Goal: Transaction & Acquisition: Purchase product/service

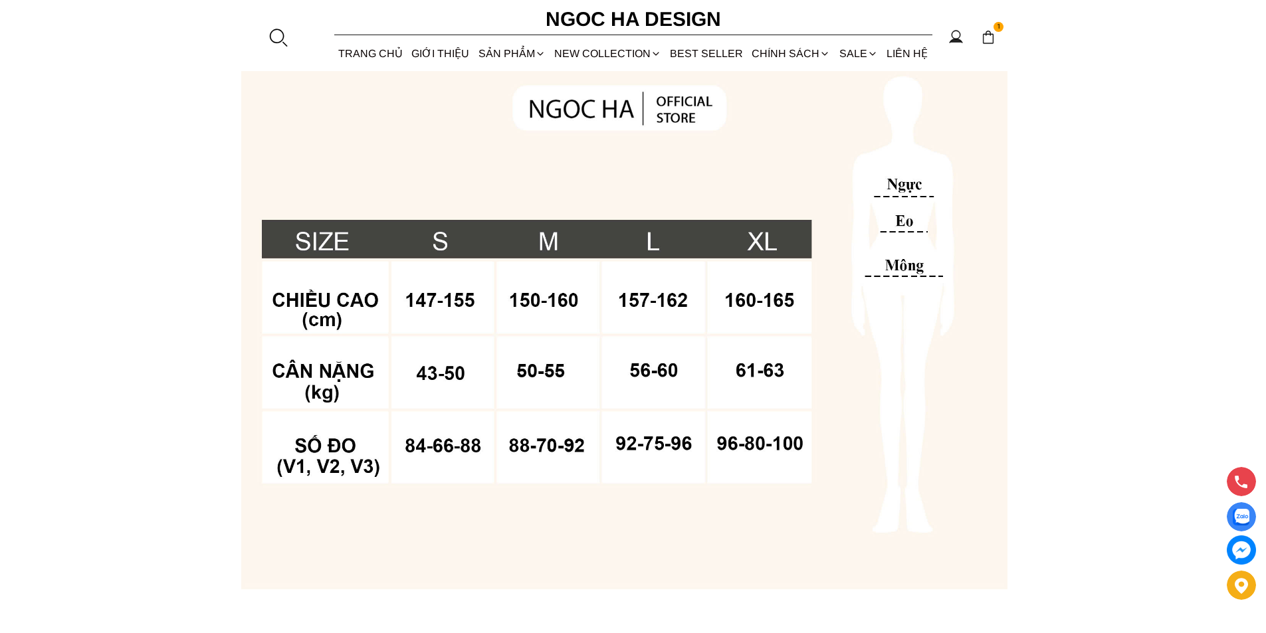
click at [282, 33] on div at bounding box center [278, 37] width 20 height 20
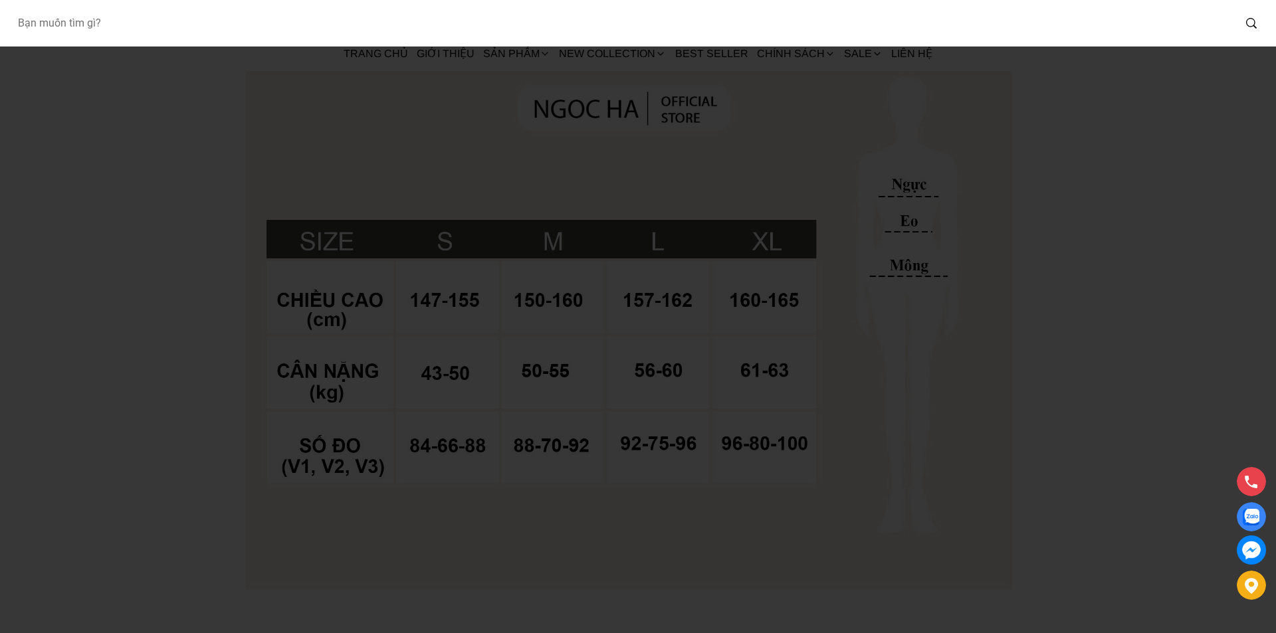
click at [217, 26] on input "Input search Bạn muốn tìm gì?" at bounding box center [620, 23] width 1227 height 31
type input "A1078"
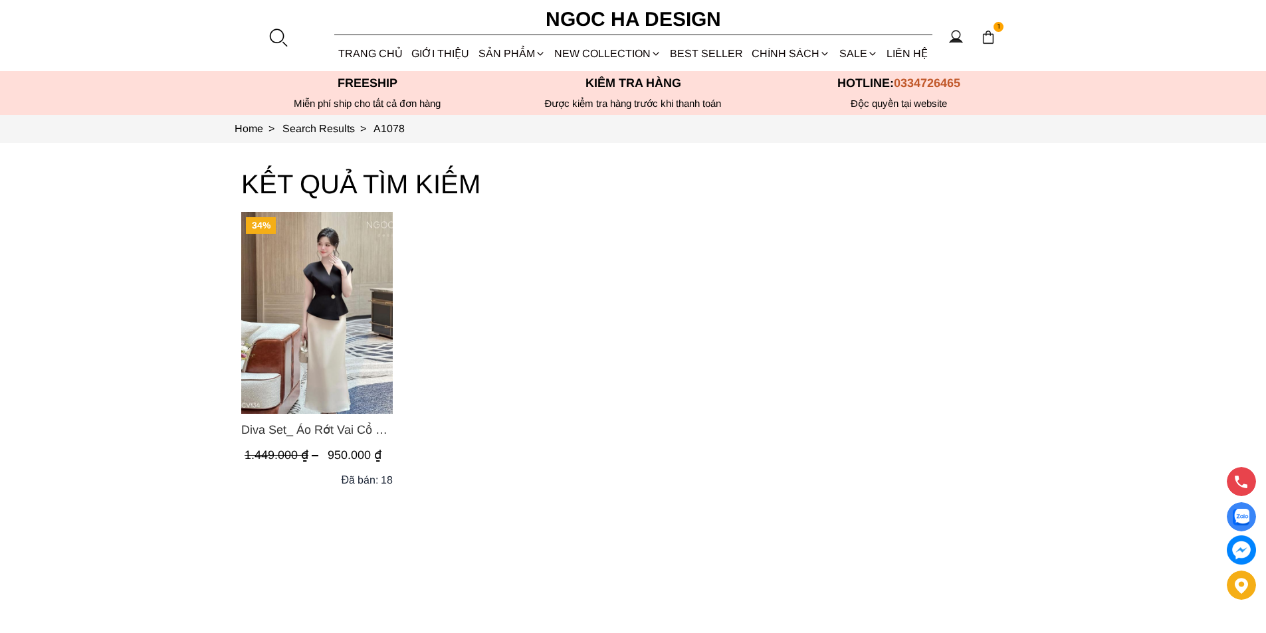
click at [274, 279] on img "Product image - Diva Set_ Áo Rớt Vai Cổ V, Chân Váy Lụa Đuôi Cá A1078+CV134" at bounding box center [317, 313] width 152 height 202
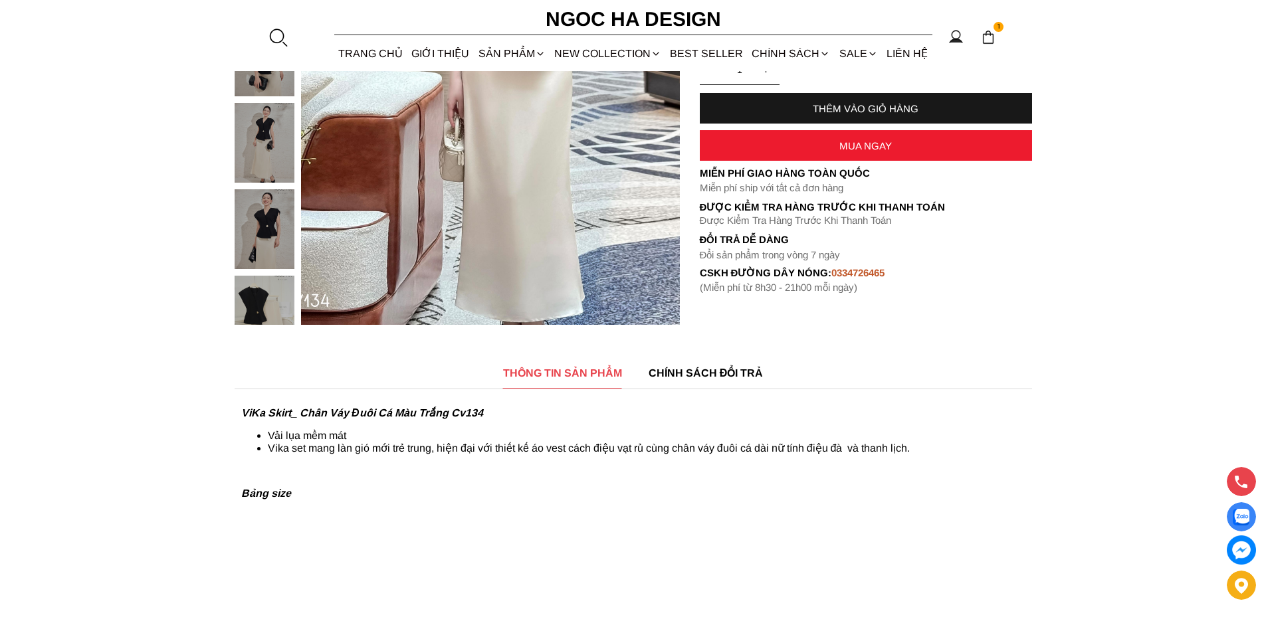
scroll to position [465, 0]
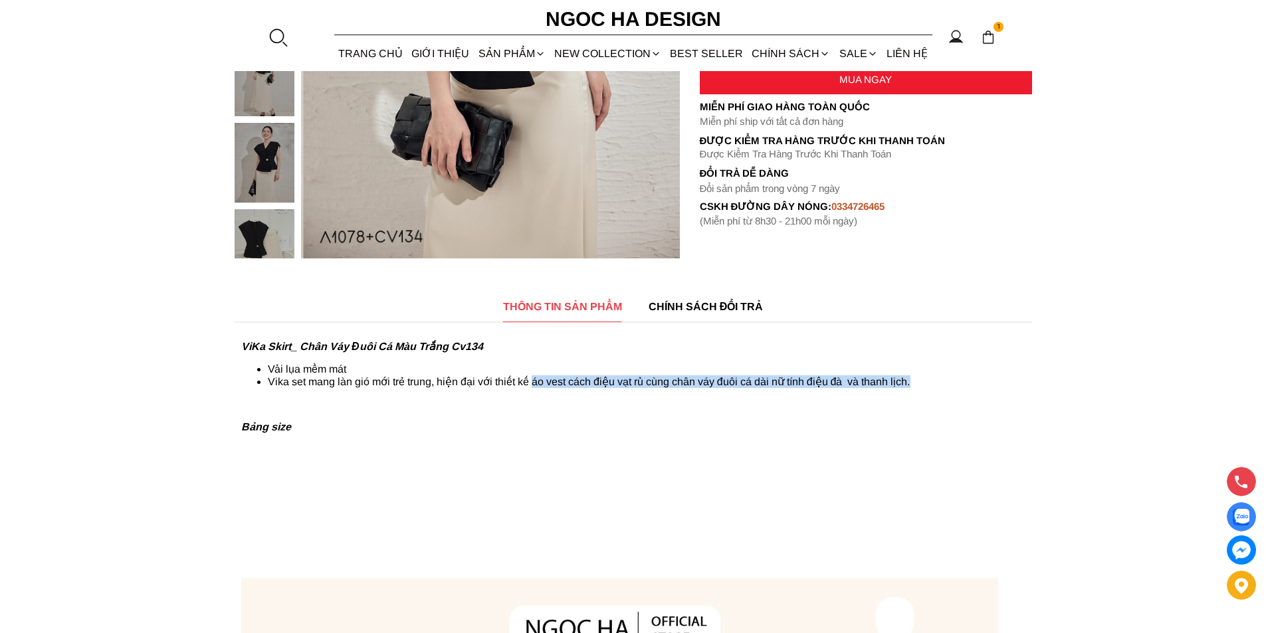
drag, startPoint x: 534, startPoint y: 376, endPoint x: 925, endPoint y: 383, distance: 390.9
click at [925, 383] on li "Vika set mang làn gió mới trẻ trung, hiện đại với thiết kế áo vest cách điệu vạ…" at bounding box center [647, 382] width 758 height 13
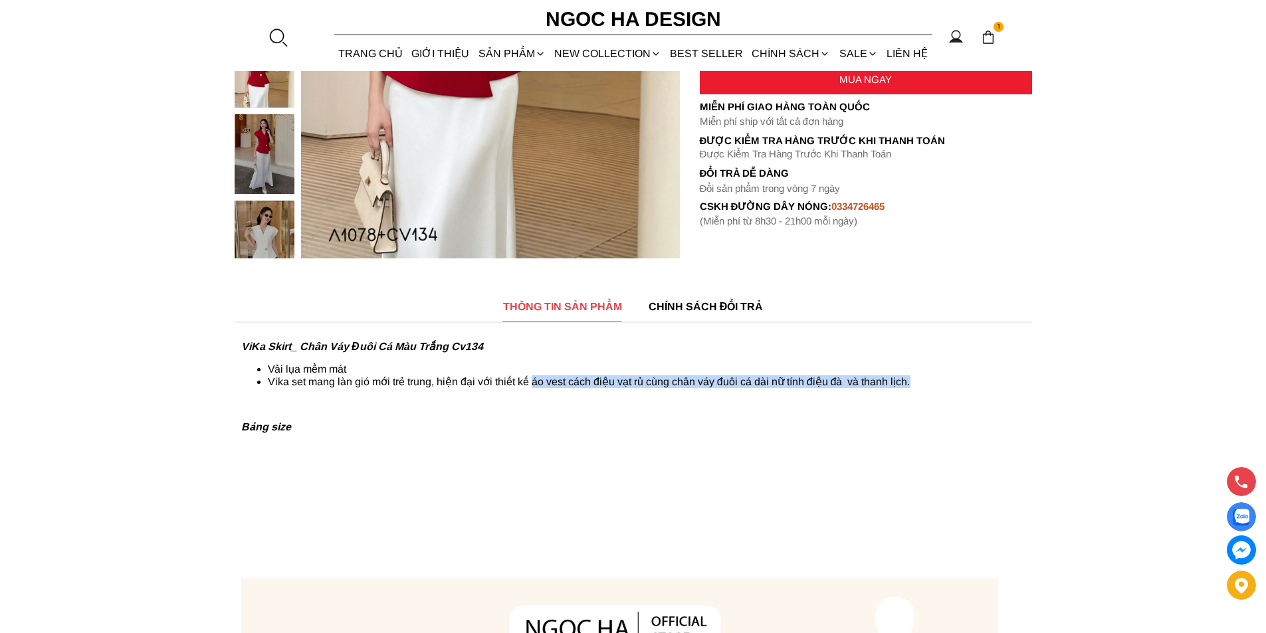
copy li "áo vest cách điệu vạt rủ cùng chân váy đuôi cá dài nữ tính điệu đà và thanh lịc…"
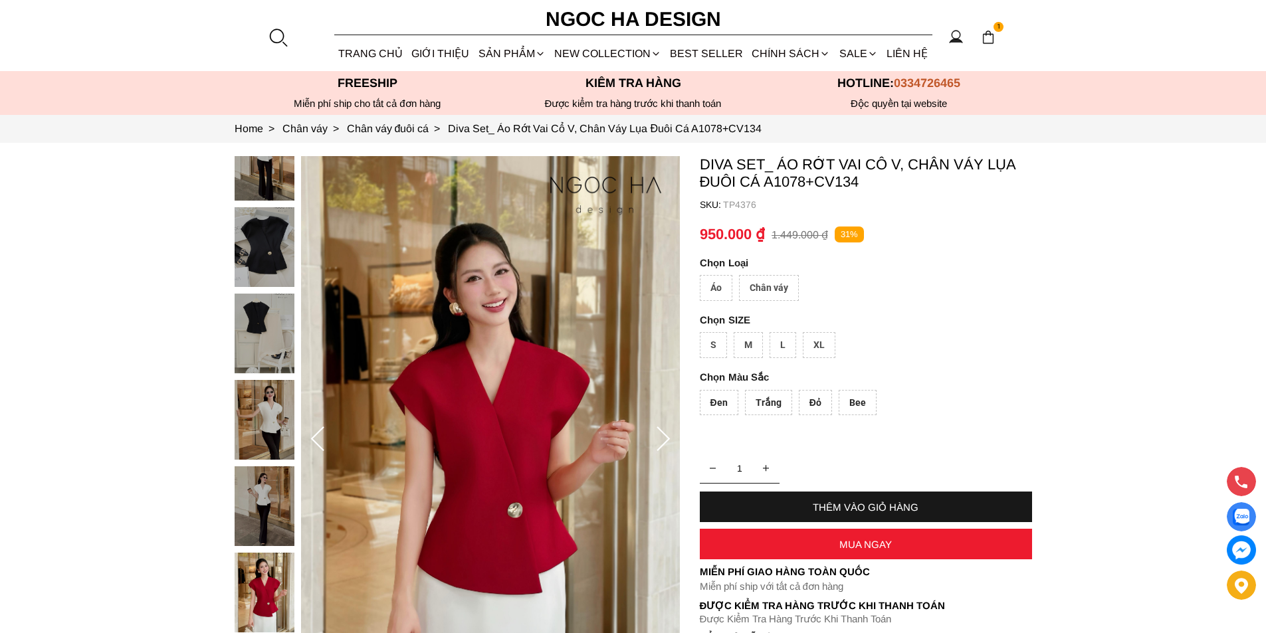
scroll to position [399, 0]
